Goal: Task Accomplishment & Management: Manage account settings

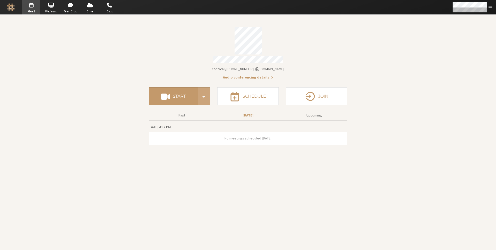
click at [205, 94] on span "Start conference options" at bounding box center [204, 96] width 7 height 11
click at [163, 57] on div "Account details" at bounding box center [248, 60] width 199 height 8
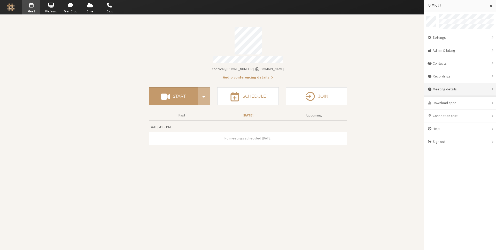
click at [459, 89] on div "Meeting details" at bounding box center [460, 89] width 72 height 13
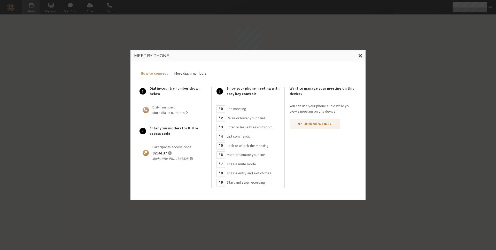
click at [198, 70] on button "More dial-in numbers Numbers" at bounding box center [190, 74] width 39 height 10
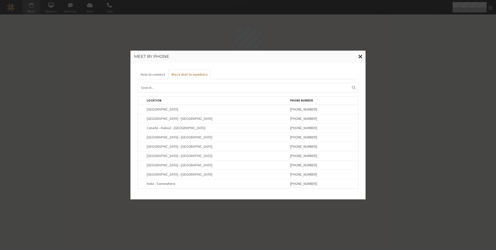
click at [362, 55] on span "Close modal" at bounding box center [361, 56] width 4 height 6
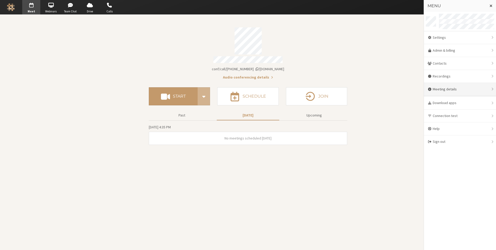
click at [458, 86] on div "Meeting details" at bounding box center [460, 89] width 72 height 13
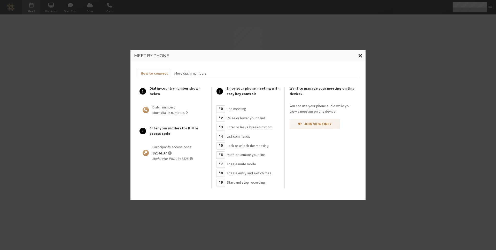
click at [362, 54] on span "Close modal" at bounding box center [361, 55] width 4 height 6
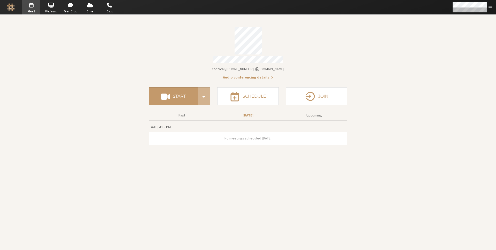
click at [468, 14] on div "Go to Meet Go to Webinars Go to Team Chat Go to Drive Go to Calls" at bounding box center [248, 7] width 496 height 15
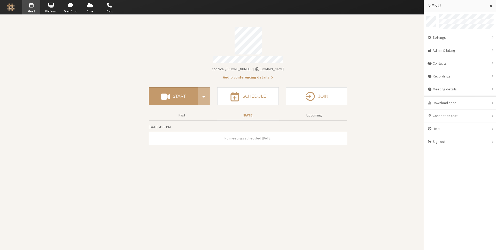
click at [213, 77] on div "Audio conferencing details" at bounding box center [248, 77] width 199 height 6
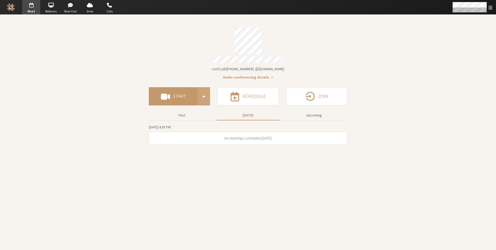
click at [208, 92] on div "Start conference options" at bounding box center [204, 96] width 12 height 18
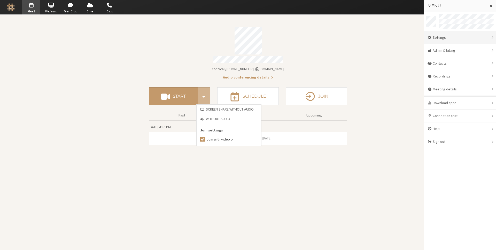
click at [454, 37] on div "Settings" at bounding box center [460, 37] width 72 height 13
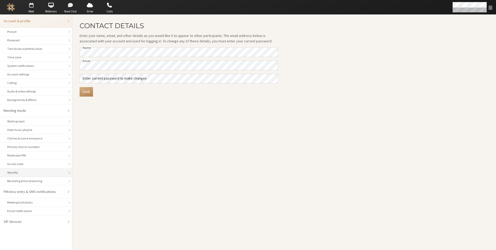
click at [36, 173] on div "Security" at bounding box center [36, 172] width 58 height 5
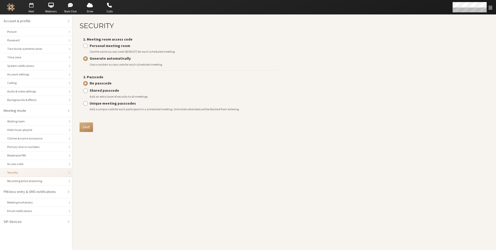
click at [27, 5] on span "button" at bounding box center [31, 5] width 18 height 8
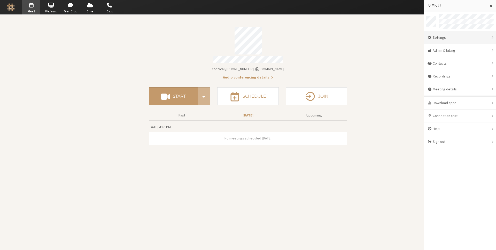
click at [451, 41] on div "Settings" at bounding box center [460, 37] width 72 height 13
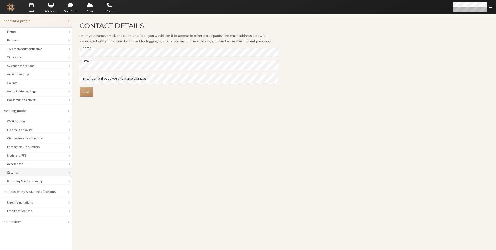
click at [40, 171] on div "Security" at bounding box center [36, 172] width 58 height 5
